Goal: Task Accomplishment & Management: Complete application form

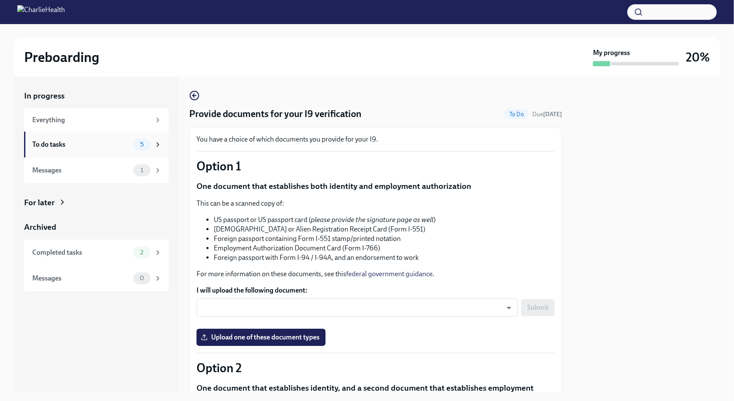
click at [91, 149] on div "To do tasks" at bounding box center [81, 144] width 98 height 9
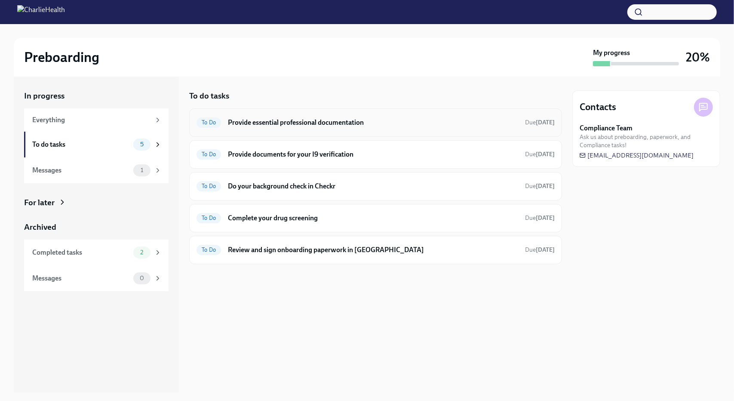
click at [279, 119] on h6 "Provide essential professional documentation" at bounding box center [373, 122] width 290 height 9
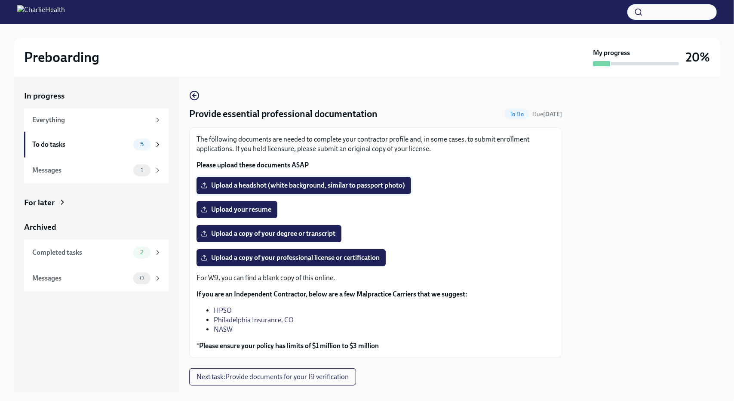
click at [311, 186] on span "Upload a headshot (white background, similar to passport photo)" at bounding box center [303, 185] width 202 height 9
click at [0, 0] on input "Upload a headshot (white background, similar to passport photo)" at bounding box center [0, 0] width 0 height 0
click at [356, 184] on span "Upload a headshot (white background, similar to passport photo)" at bounding box center [303, 185] width 202 height 9
click at [0, 0] on input "Upload a headshot (white background, similar to passport photo)" at bounding box center [0, 0] width 0 height 0
click at [293, 232] on span "Upload a copy of your degree or transcript" at bounding box center [268, 233] width 133 height 9
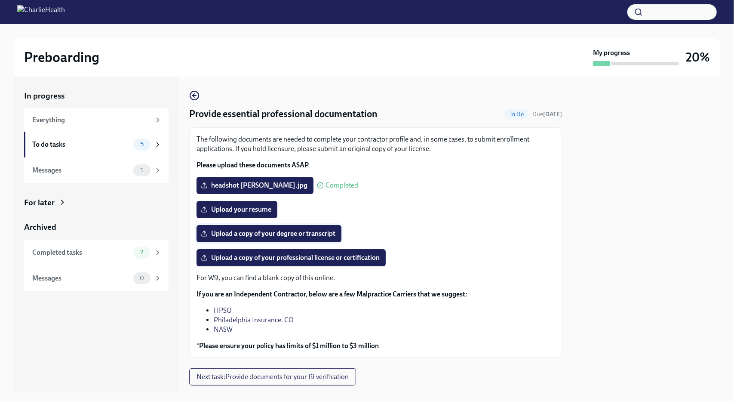
click at [0, 0] on input "Upload a copy of your degree or transcript" at bounding box center [0, 0] width 0 height 0
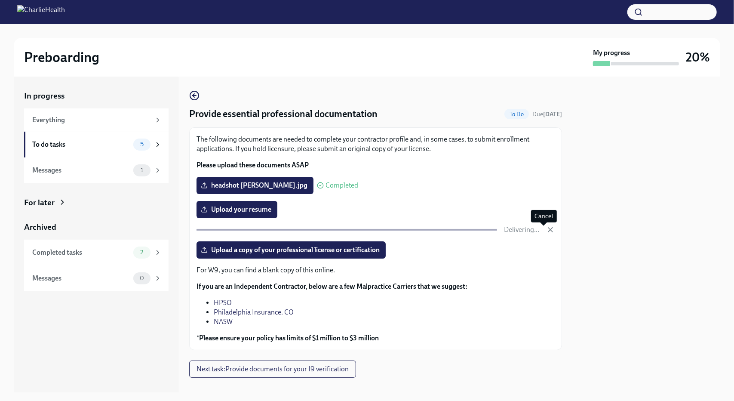
click at [546, 229] on icon "button" at bounding box center [550, 229] width 9 height 9
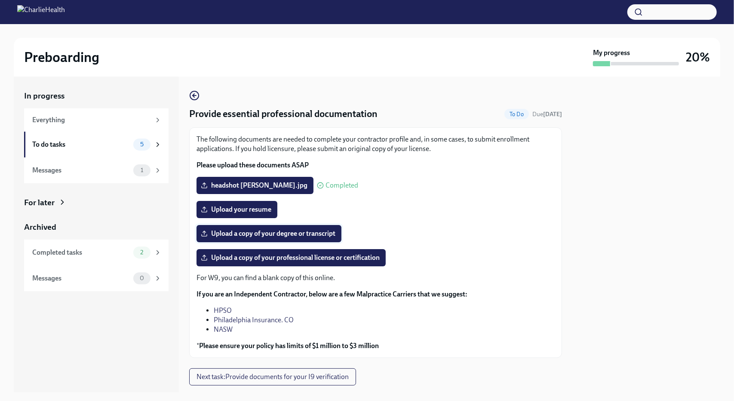
click at [268, 233] on span "Upload a copy of your degree or transcript" at bounding box center [268, 233] width 133 height 9
click at [0, 0] on input "Upload a copy of your degree or transcript" at bounding box center [0, 0] width 0 height 0
click at [241, 205] on span "Upload your resume" at bounding box center [236, 209] width 69 height 9
click at [0, 0] on input "Upload your resume" at bounding box center [0, 0] width 0 height 0
click at [307, 258] on span "Upload a copy of your professional license or certification" at bounding box center [290, 257] width 177 height 9
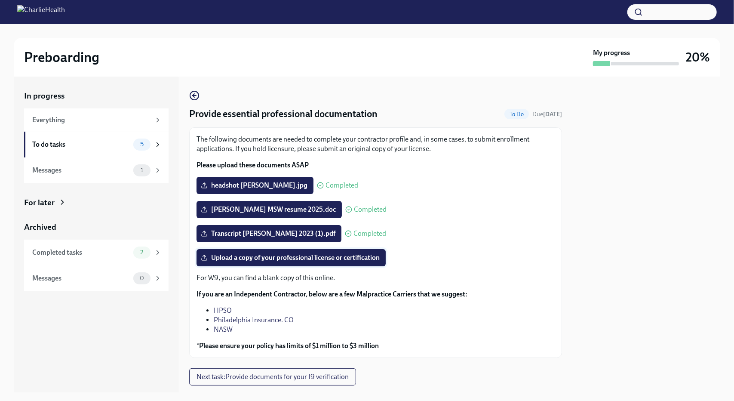
click at [0, 0] on input "Upload a copy of your professional license or certification" at bounding box center [0, 0] width 0 height 0
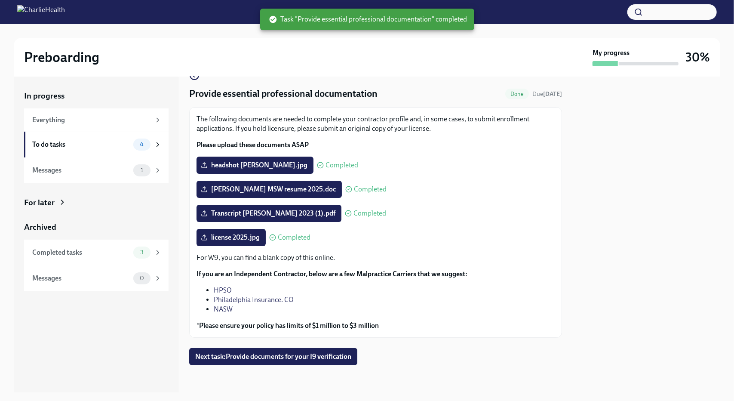
scroll to position [21, 0]
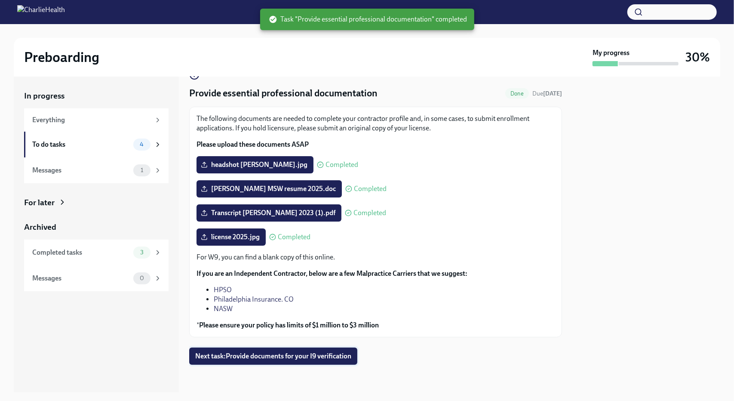
click at [288, 354] on span "Next task : Provide documents for your I9 verification" at bounding box center [273, 356] width 156 height 9
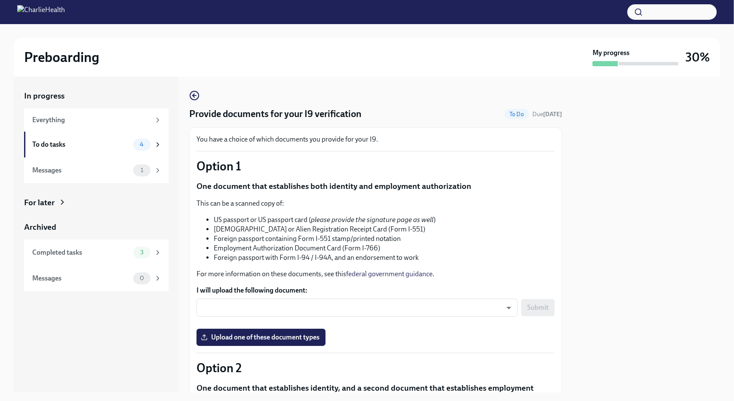
scroll to position [43, 0]
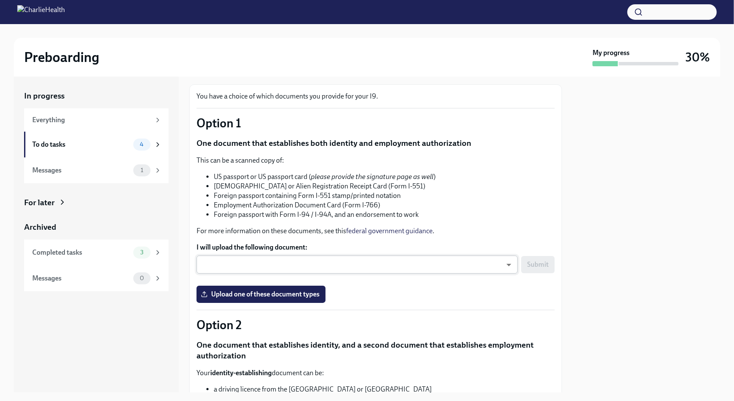
click at [497, 265] on body "Preboarding My progress 30% In progress Everything To do tasks 4 Messages 1 For…" at bounding box center [367, 200] width 734 height 401
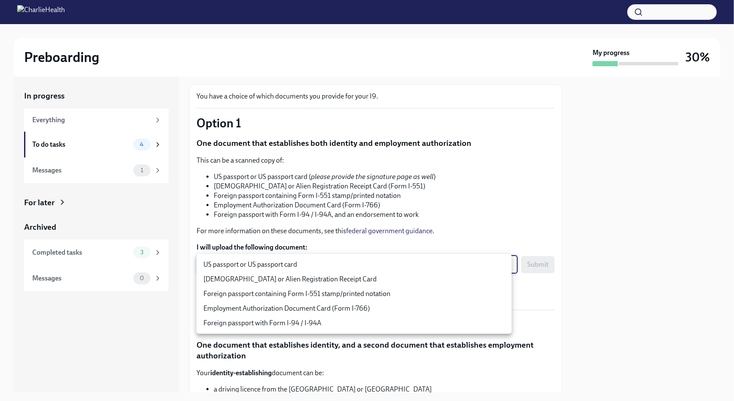
click at [356, 267] on li "US passport or US passport card" at bounding box center [353, 264] width 315 height 15
type input "KnYOjnC8x"
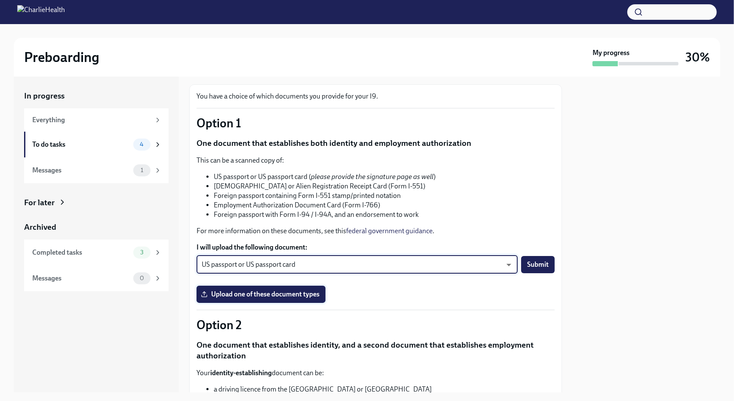
click at [261, 294] on span "Upload one of these document types" at bounding box center [260, 294] width 117 height 9
click at [0, 0] on input "Upload one of these document types" at bounding box center [0, 0] width 0 height 0
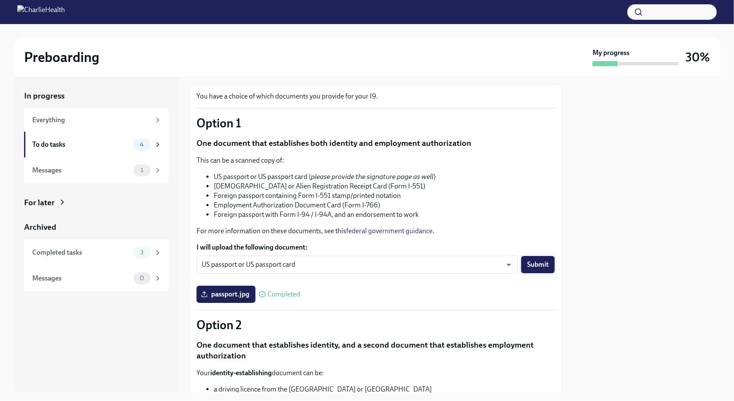
click at [534, 266] on span "Submit" at bounding box center [537, 264] width 21 height 9
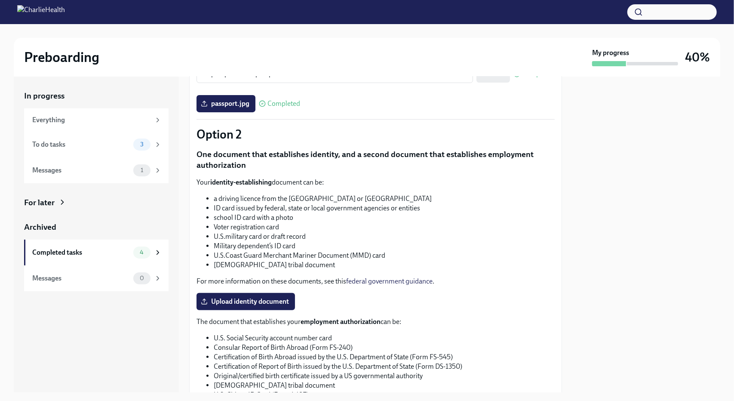
scroll to position [362, 0]
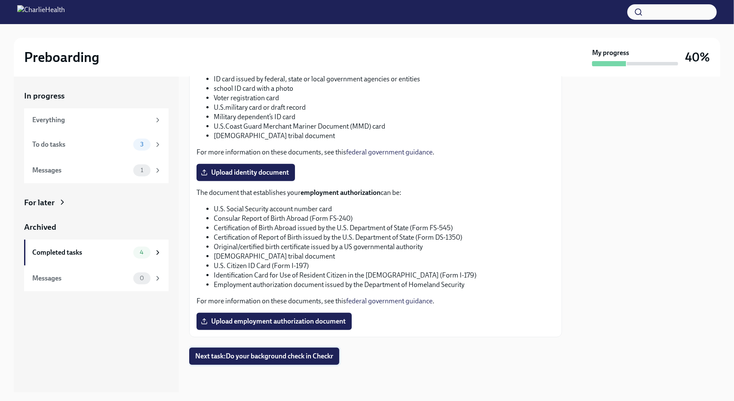
click at [249, 361] on button "Next task : Do your background check in Checkr" at bounding box center [264, 355] width 150 height 17
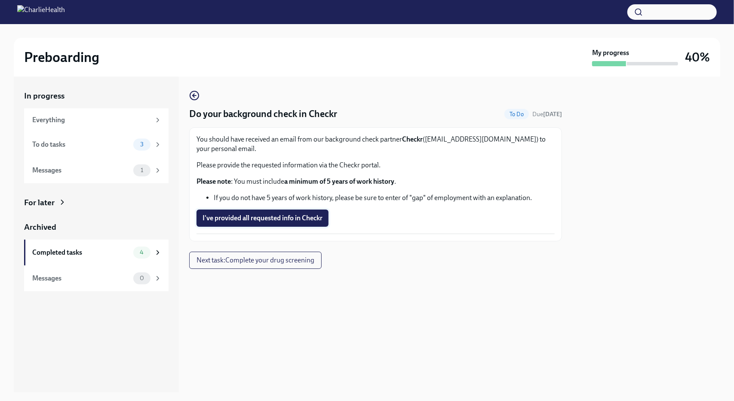
click at [267, 220] on span "I've provided all requested info in Checkr" at bounding box center [262, 218] width 120 height 9
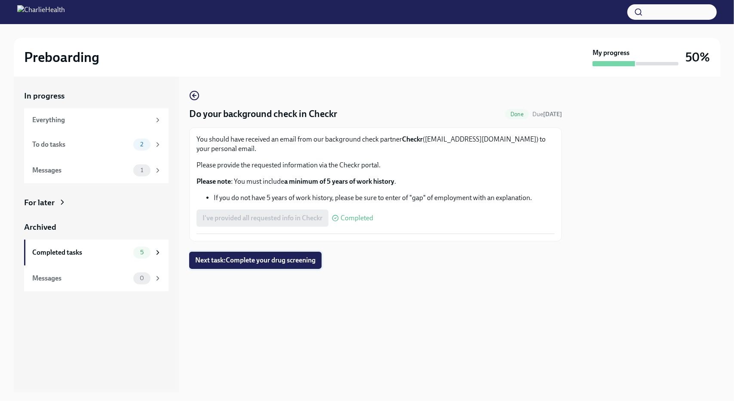
click at [254, 263] on span "Next task : Complete your drug screening" at bounding box center [255, 260] width 120 height 9
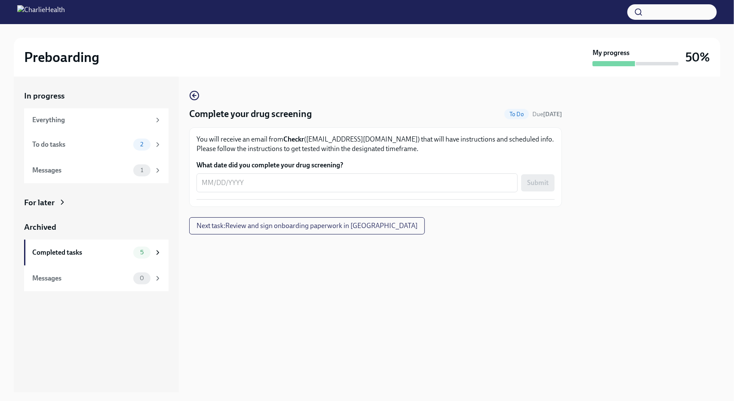
click at [405, 280] on div "Complete your drug screening To Do Due [DATE] You will receive an email from Ch…" at bounding box center [375, 235] width 373 height 316
click at [83, 141] on div "To do tasks" at bounding box center [81, 144] width 98 height 9
